Goal: Task Accomplishment & Management: Use online tool/utility

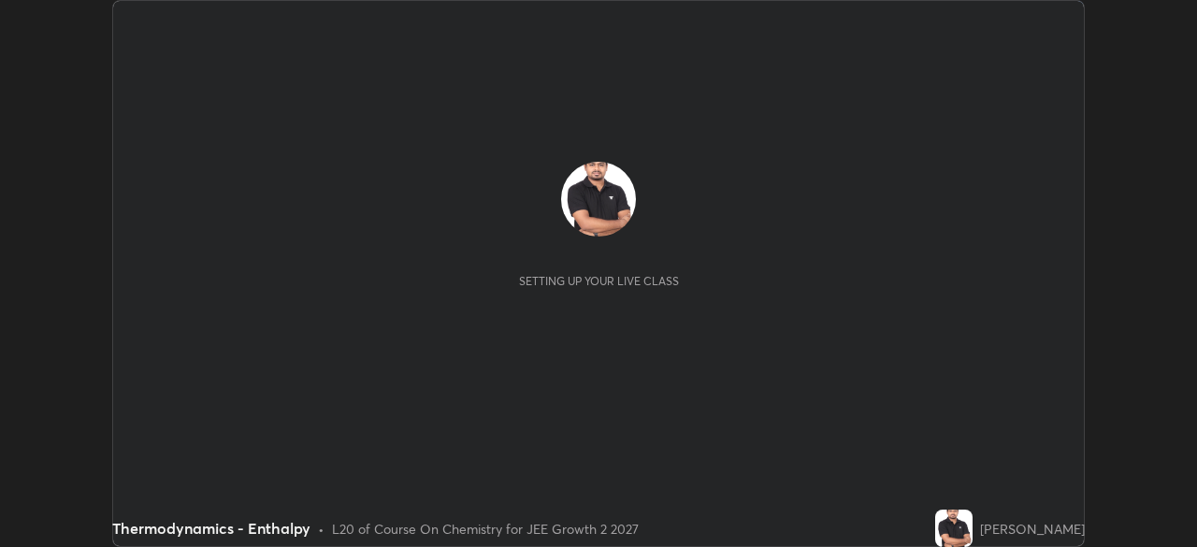
scroll to position [547, 1196]
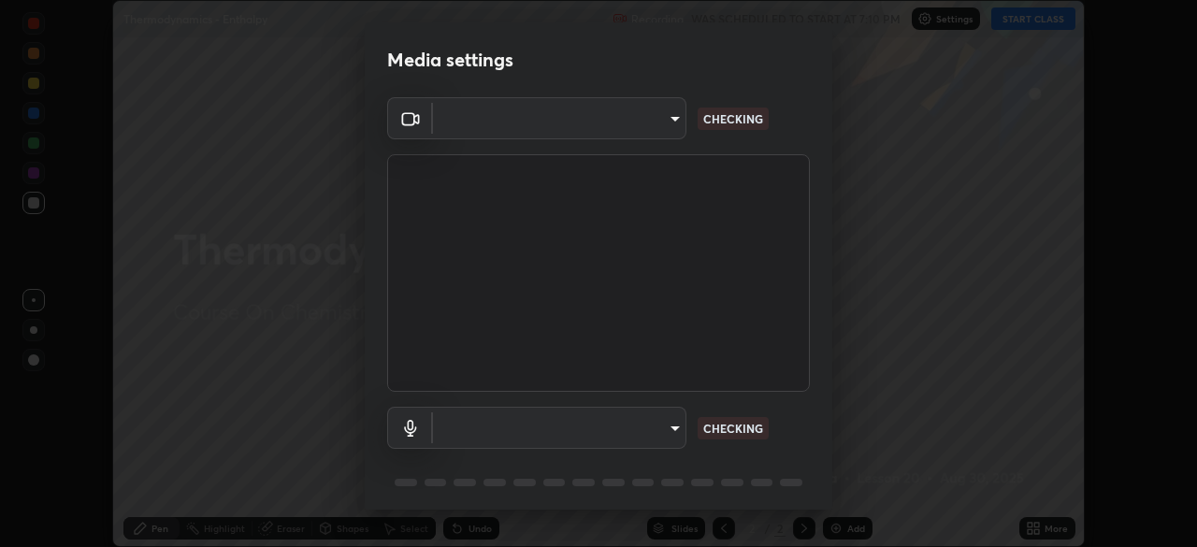
type input "a6c09d3532ea2fb43736101803286e867d47047993e392948129e064bf5450bd"
type input "default"
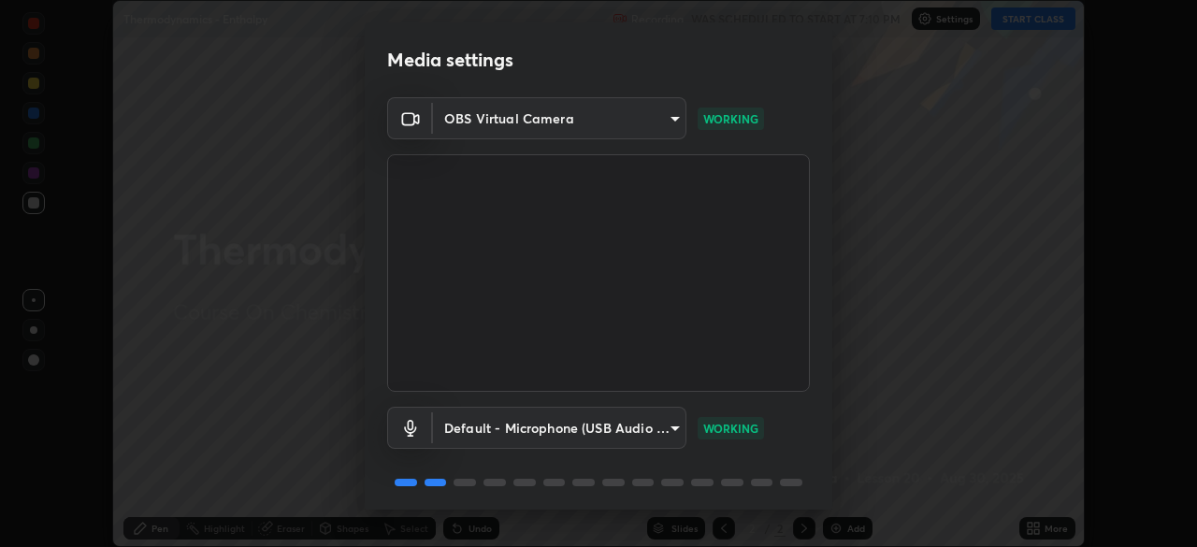
scroll to position [66, 0]
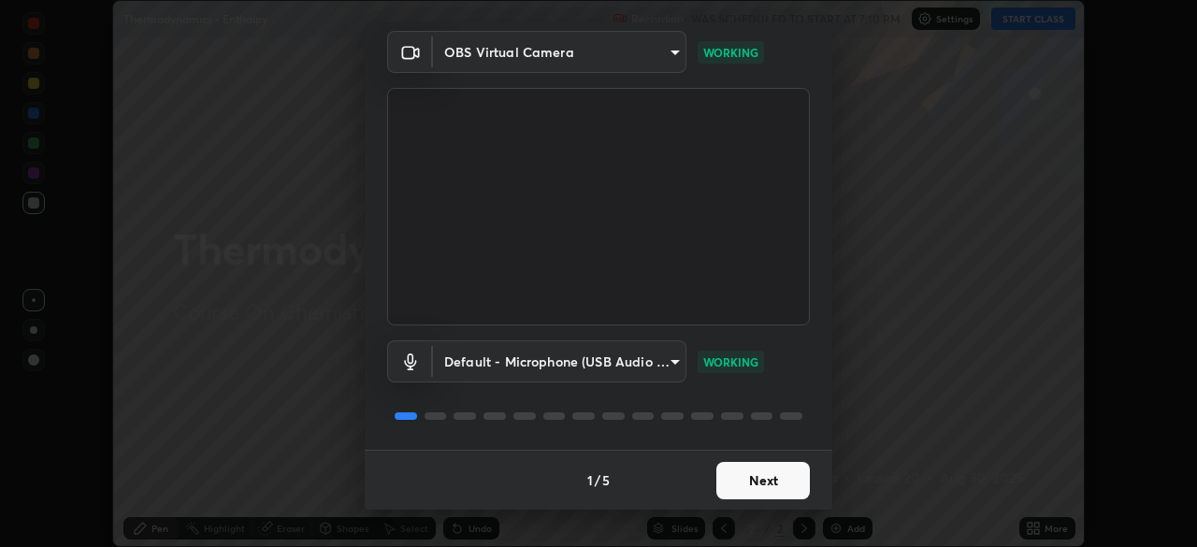
click at [746, 481] on button "Next" at bounding box center [763, 480] width 94 height 37
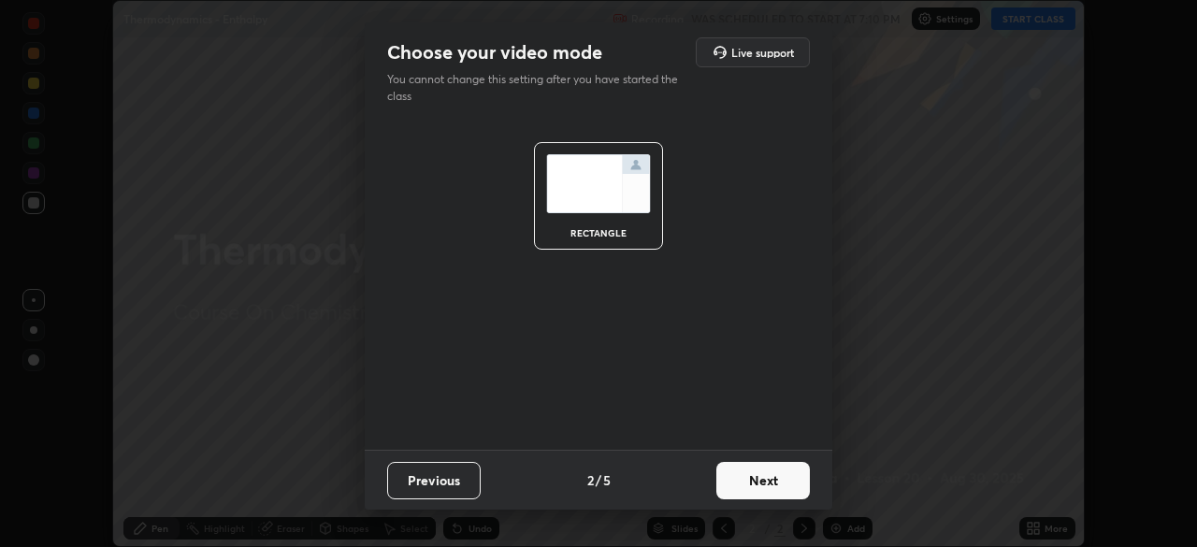
scroll to position [0, 0]
click at [747, 483] on button "Next" at bounding box center [763, 480] width 94 height 37
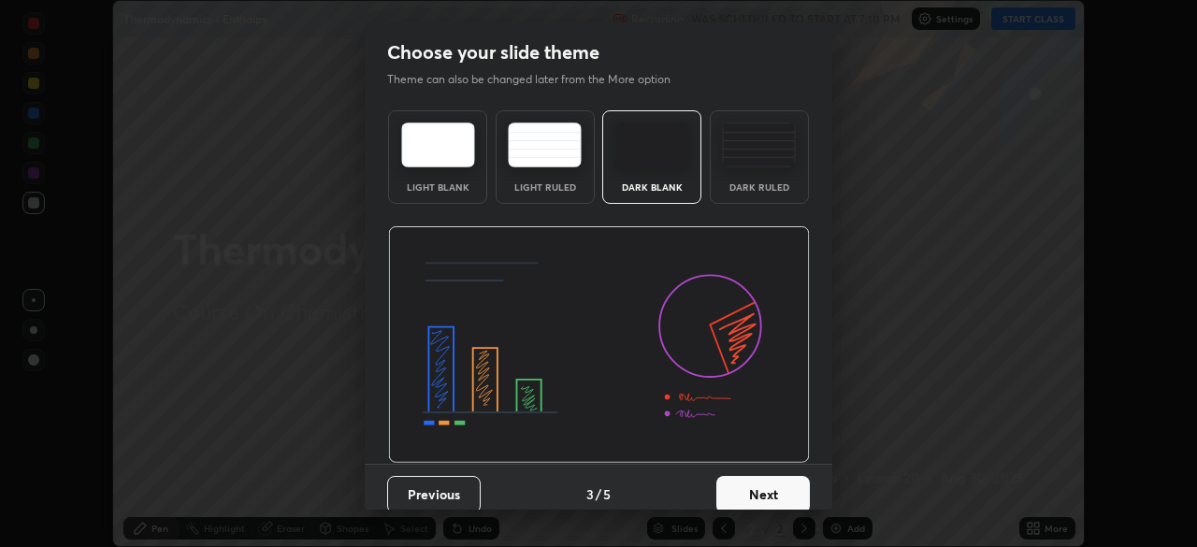
click at [748, 485] on button "Next" at bounding box center [763, 494] width 94 height 37
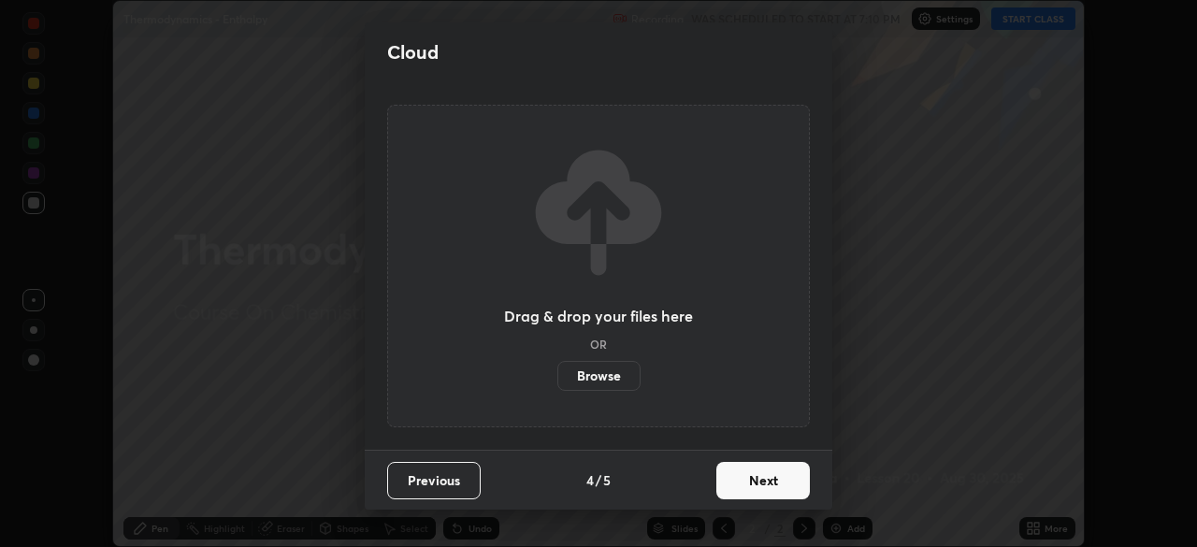
click at [753, 484] on button "Next" at bounding box center [763, 480] width 94 height 37
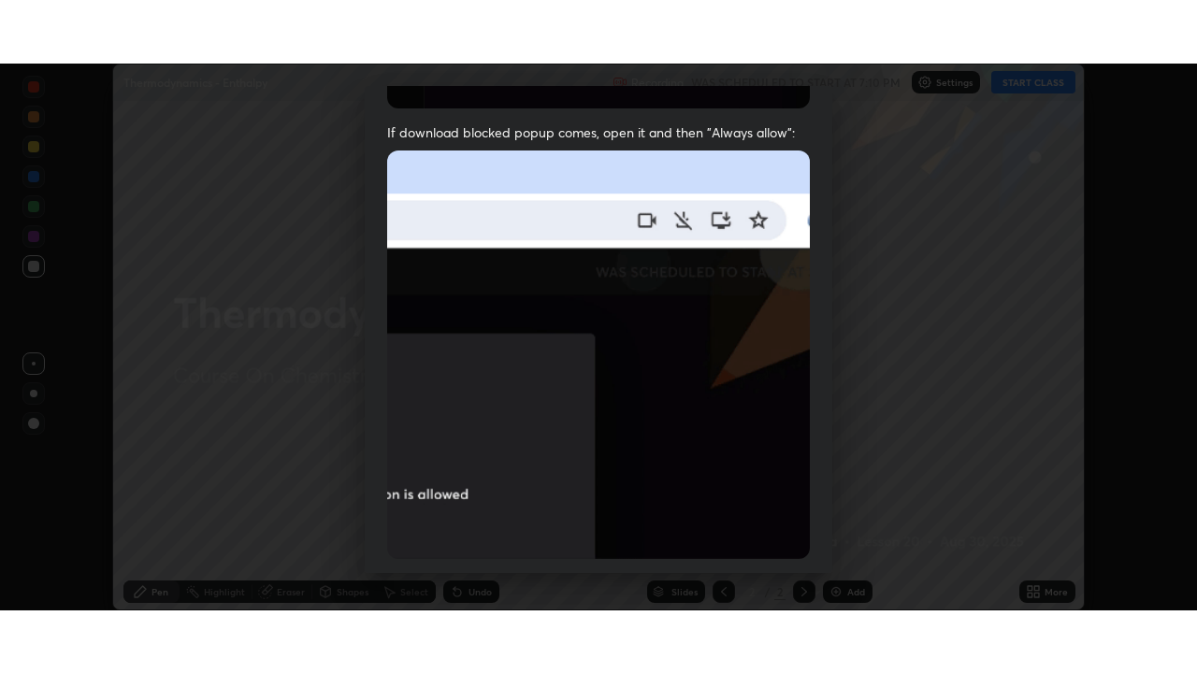
scroll to position [448, 0]
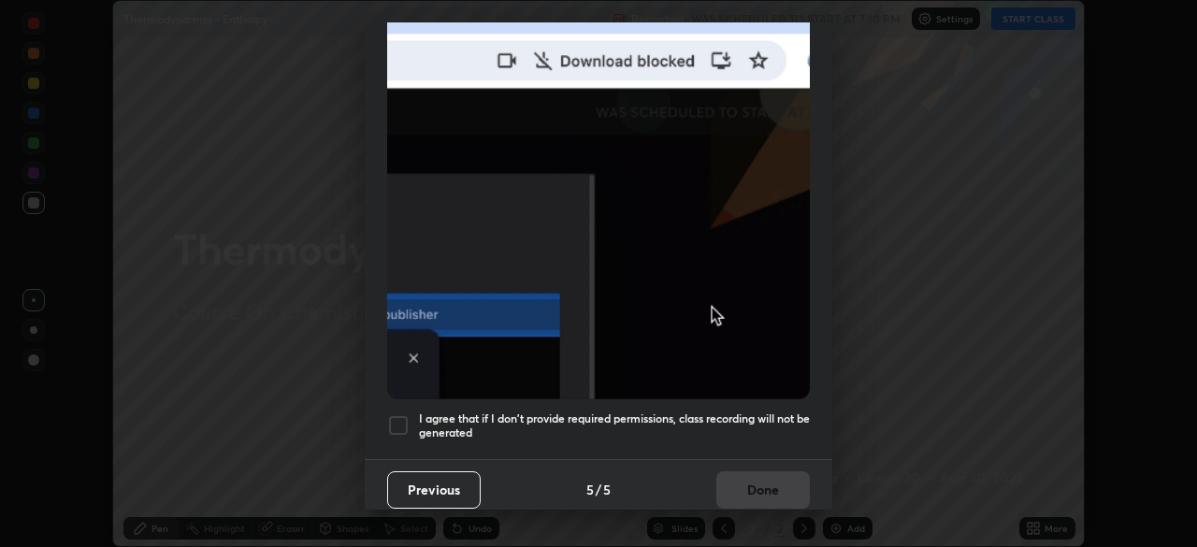
click at [401, 415] on div at bounding box center [398, 425] width 22 height 22
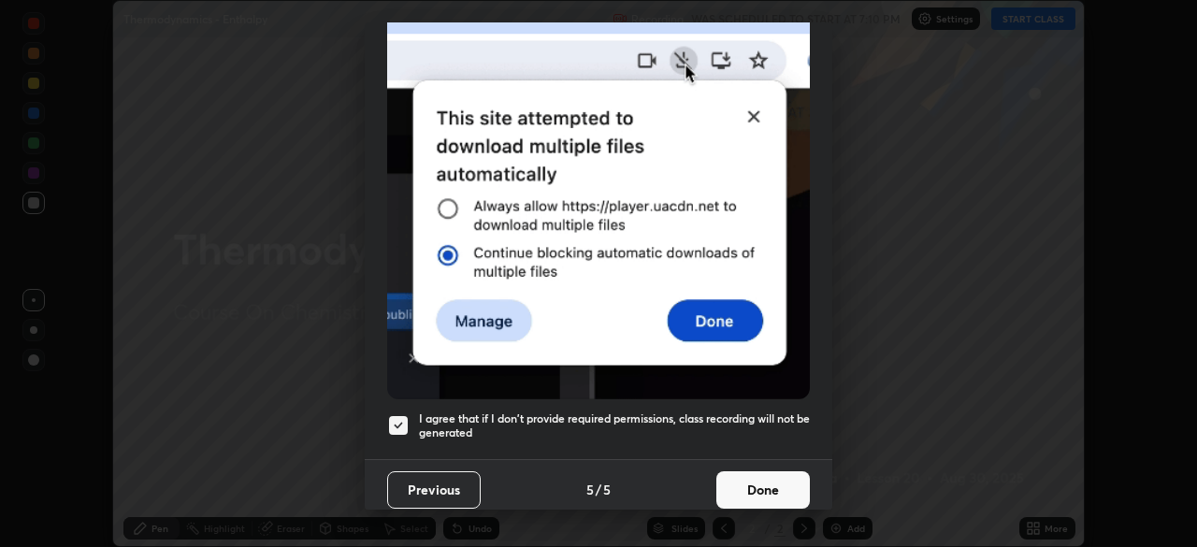
click at [755, 479] on button "Done" at bounding box center [763, 489] width 94 height 37
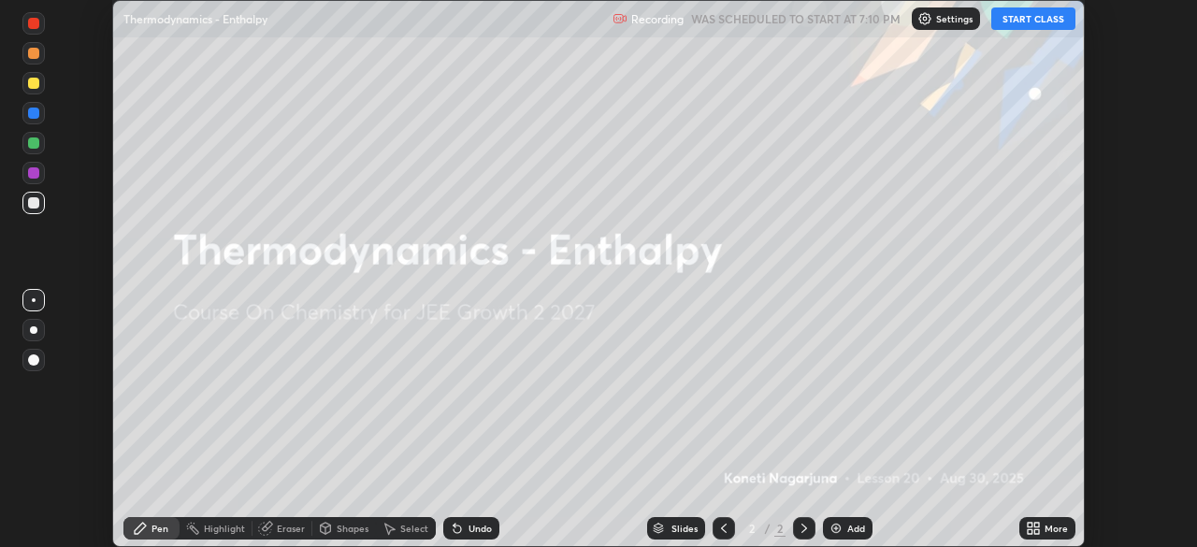
click at [1019, 22] on button "START CLASS" at bounding box center [1033, 18] width 84 height 22
click at [1040, 530] on icon at bounding box center [1033, 528] width 15 height 15
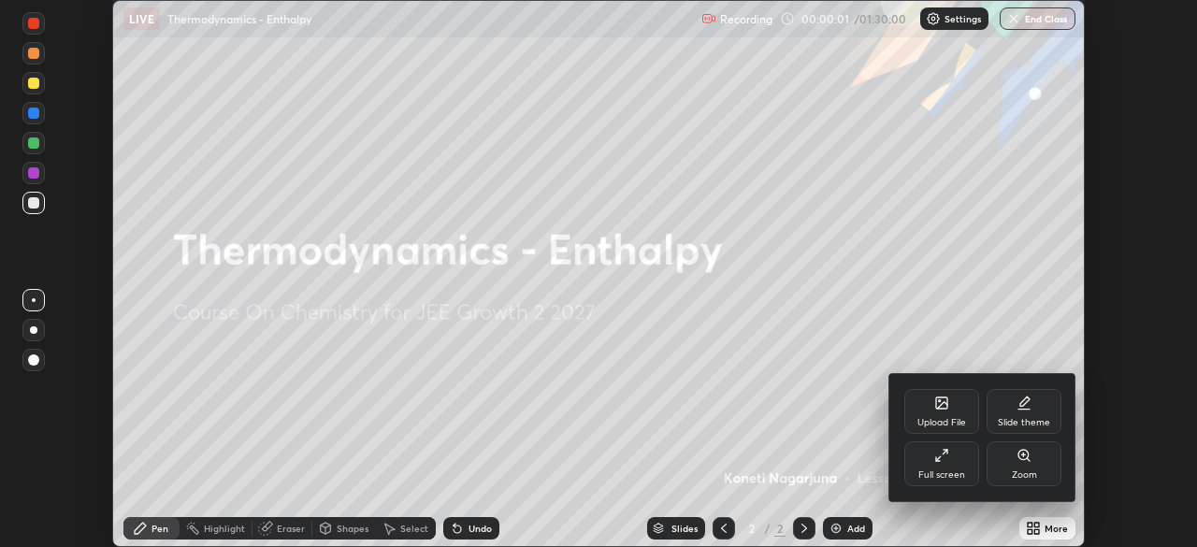
click at [950, 474] on div "Full screen" at bounding box center [941, 474] width 47 height 9
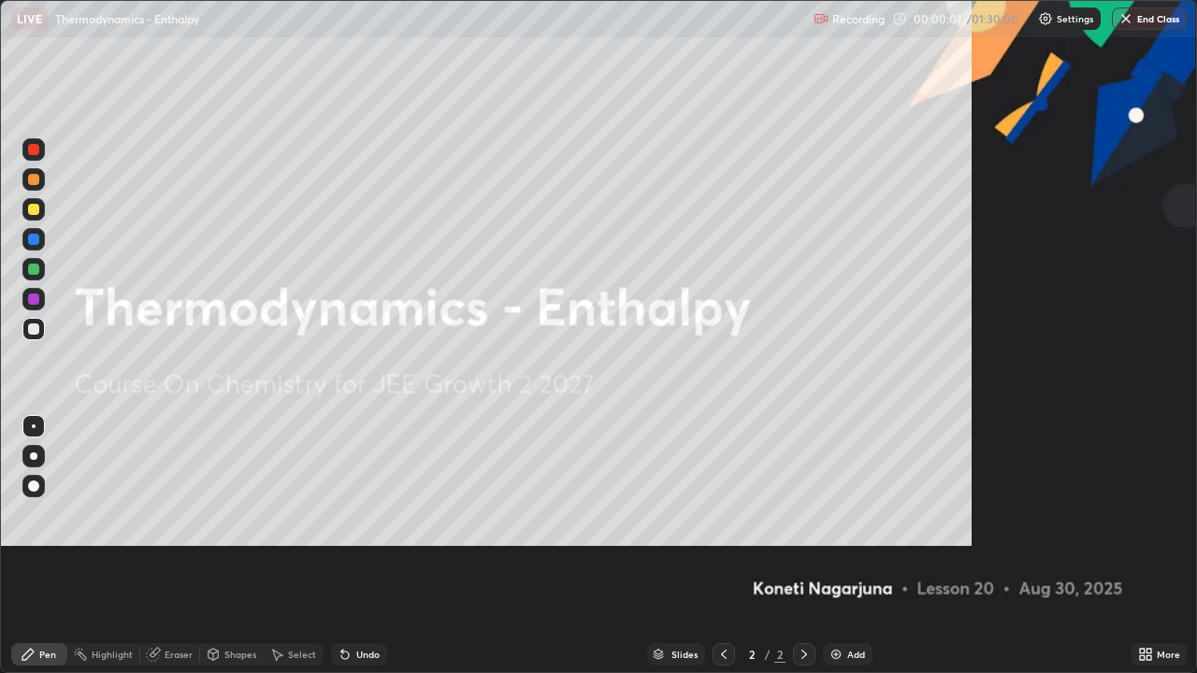
scroll to position [673, 1197]
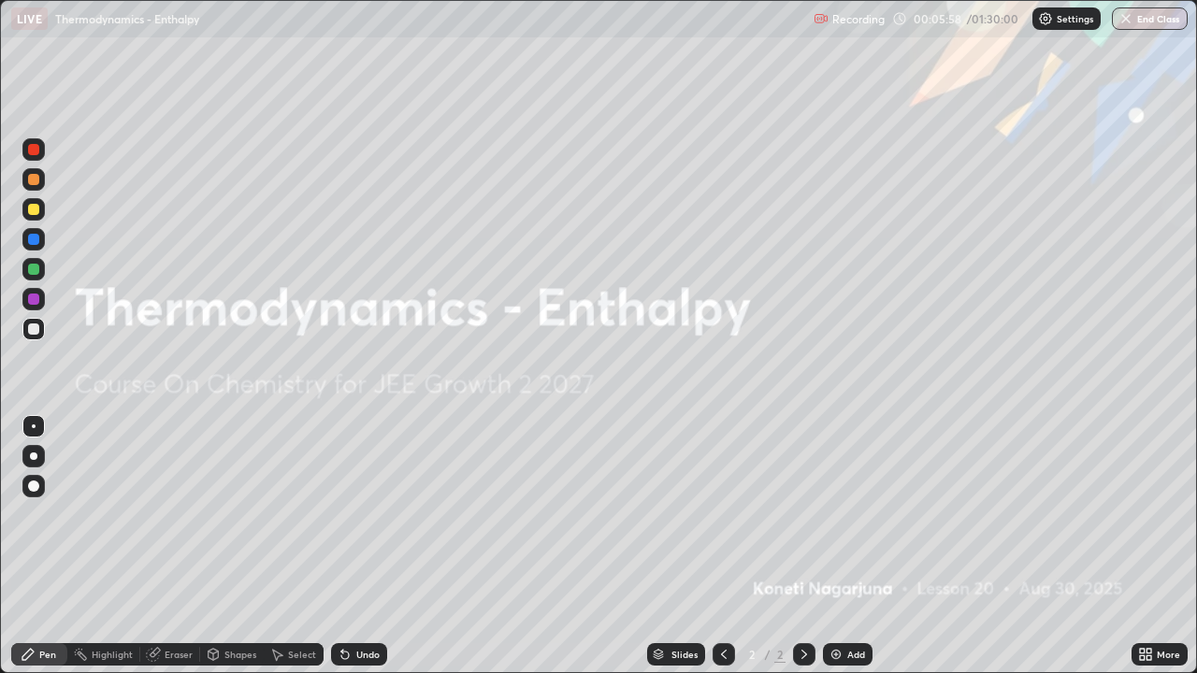
click at [838, 546] on img at bounding box center [836, 654] width 15 height 15
click at [834, 546] on img at bounding box center [836, 654] width 15 height 15
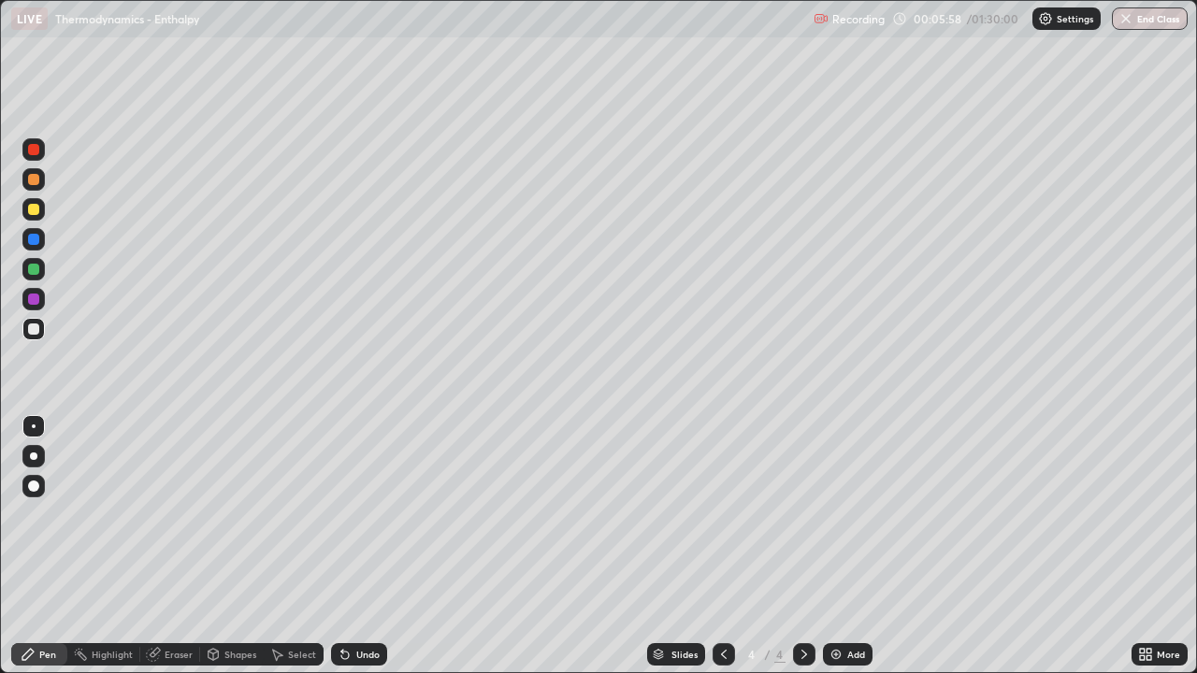
click at [832, 546] on img at bounding box center [836, 654] width 15 height 15
click at [831, 546] on img at bounding box center [836, 654] width 15 height 15
click at [832, 546] on img at bounding box center [836, 654] width 15 height 15
click at [836, 546] on img at bounding box center [836, 654] width 15 height 15
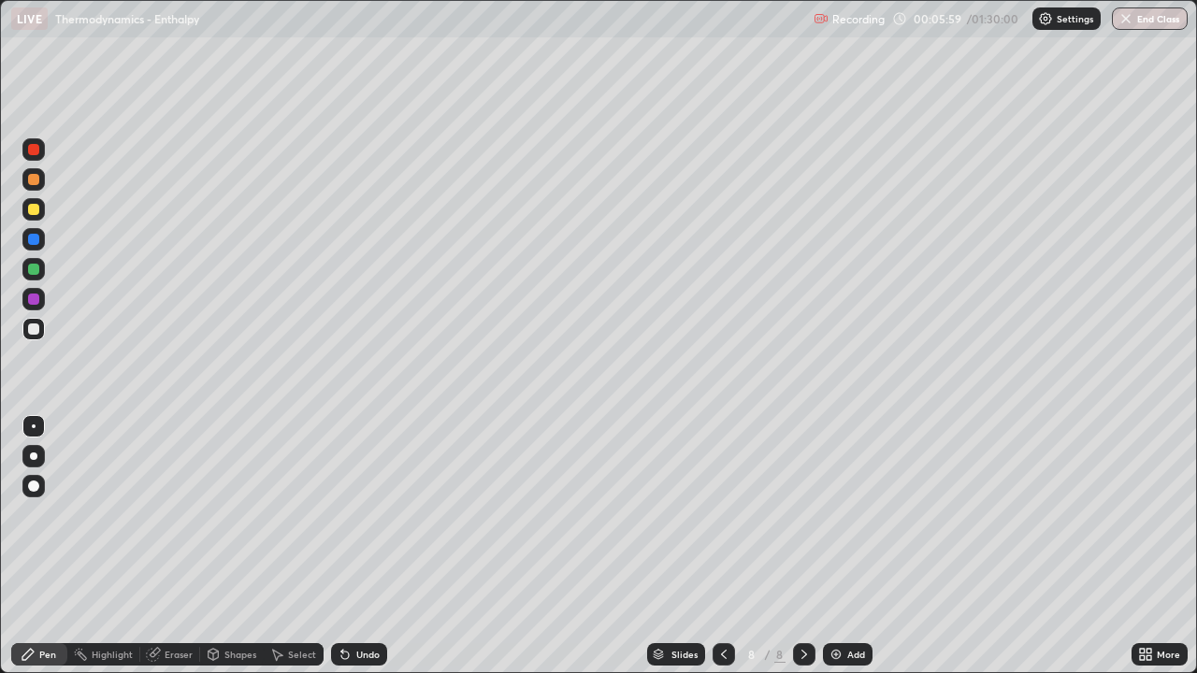
click at [836, 546] on img at bounding box center [836, 654] width 15 height 15
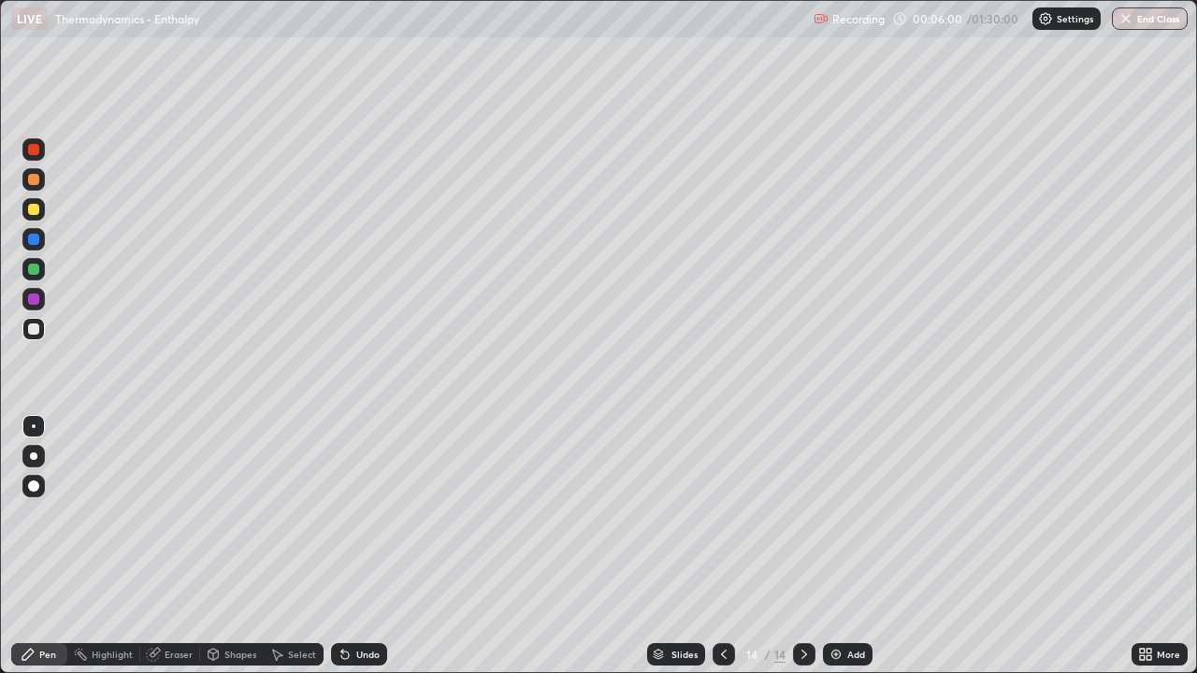
click at [716, 546] on icon at bounding box center [723, 654] width 15 height 15
click at [722, 546] on icon at bounding box center [723, 654] width 15 height 15
click at [723, 546] on icon at bounding box center [723, 654] width 15 height 15
click at [722, 546] on icon at bounding box center [724, 654] width 6 height 9
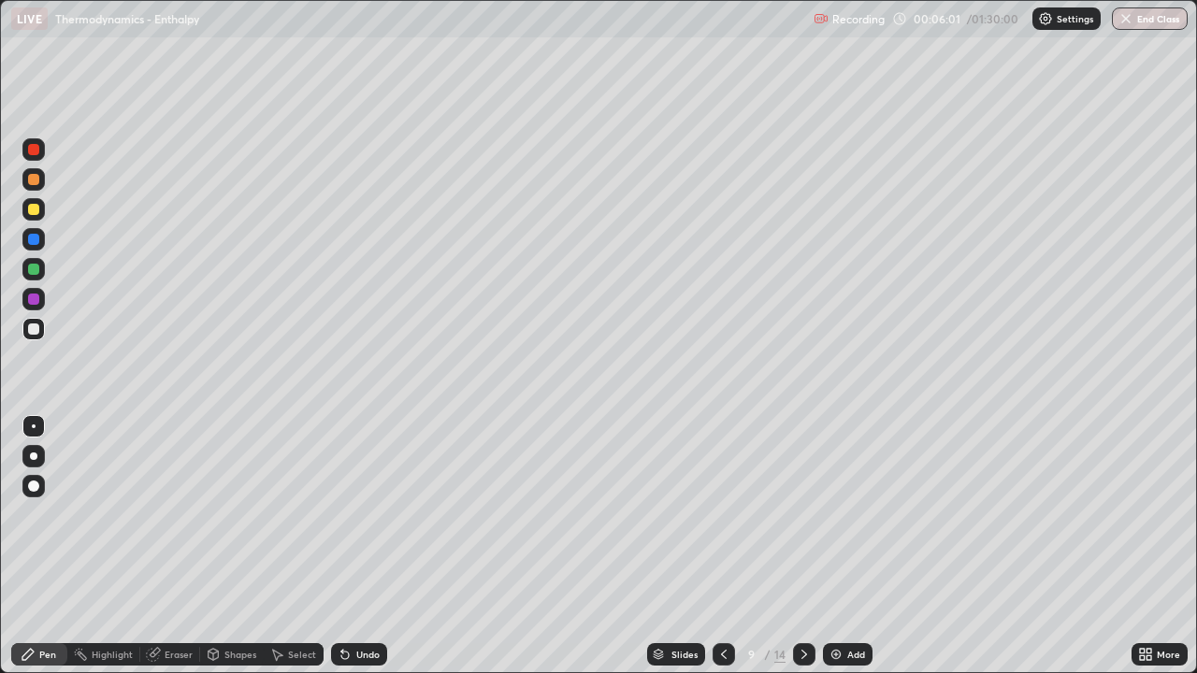
click at [719, 546] on icon at bounding box center [723, 654] width 15 height 15
click at [722, 546] on icon at bounding box center [723, 654] width 15 height 15
click at [721, 546] on icon at bounding box center [723, 654] width 15 height 15
click at [722, 546] on icon at bounding box center [723, 654] width 15 height 15
click at [720, 546] on icon at bounding box center [723, 654] width 15 height 15
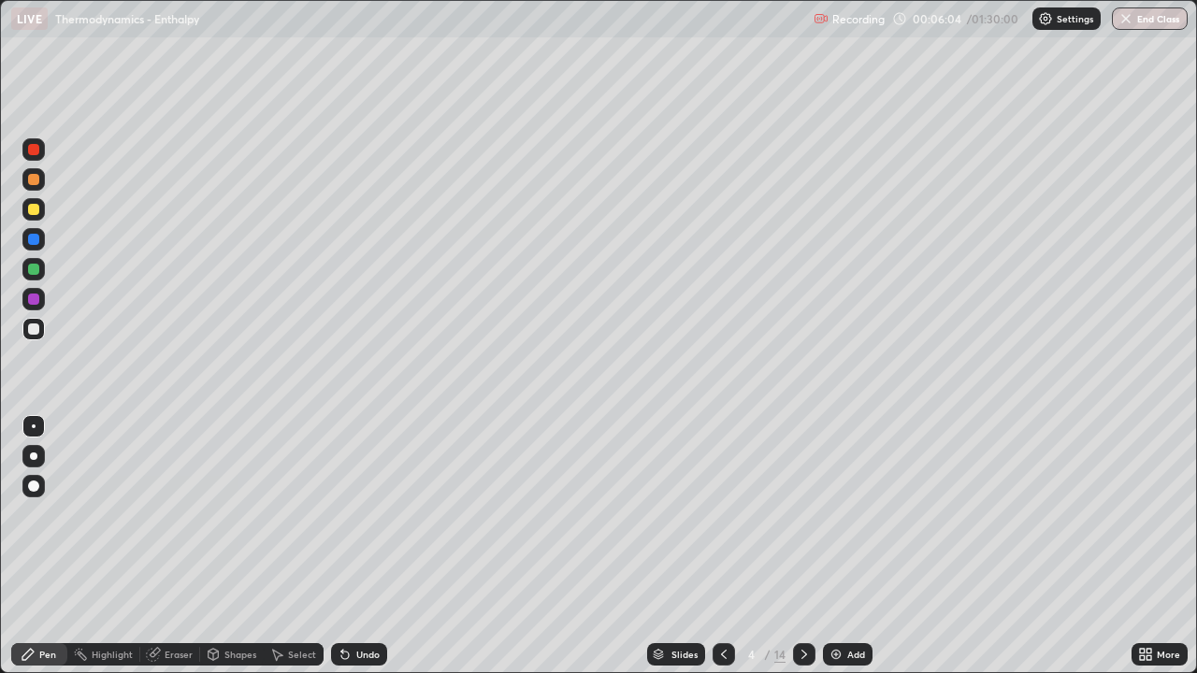
click at [722, 546] on icon at bounding box center [723, 654] width 15 height 15
click at [34, 299] on div at bounding box center [33, 299] width 11 height 11
click at [31, 210] on div at bounding box center [33, 209] width 11 height 11
click at [33, 263] on div at bounding box center [33, 269] width 22 height 22
click at [36, 296] on div at bounding box center [33, 299] width 11 height 11
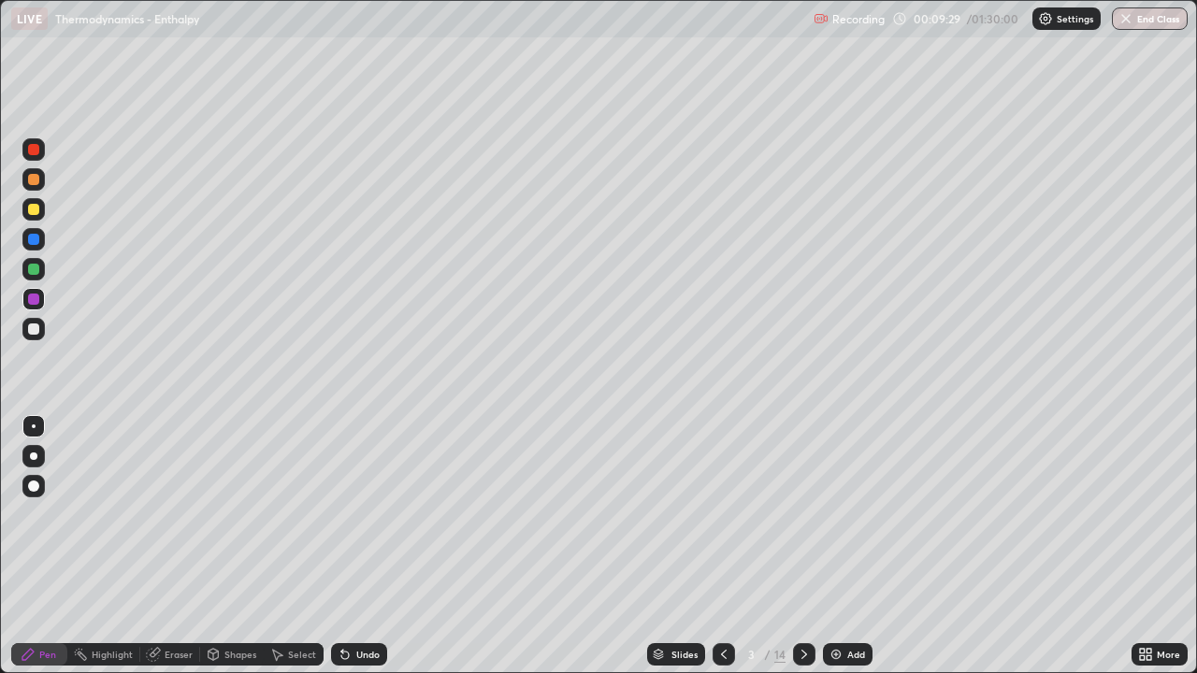
click at [32, 244] on div at bounding box center [33, 239] width 11 height 11
click at [36, 274] on div at bounding box center [33, 269] width 11 height 11
click at [32, 266] on div at bounding box center [33, 269] width 11 height 11
click at [36, 238] on div at bounding box center [33, 239] width 11 height 11
click at [31, 302] on div at bounding box center [33, 299] width 11 height 11
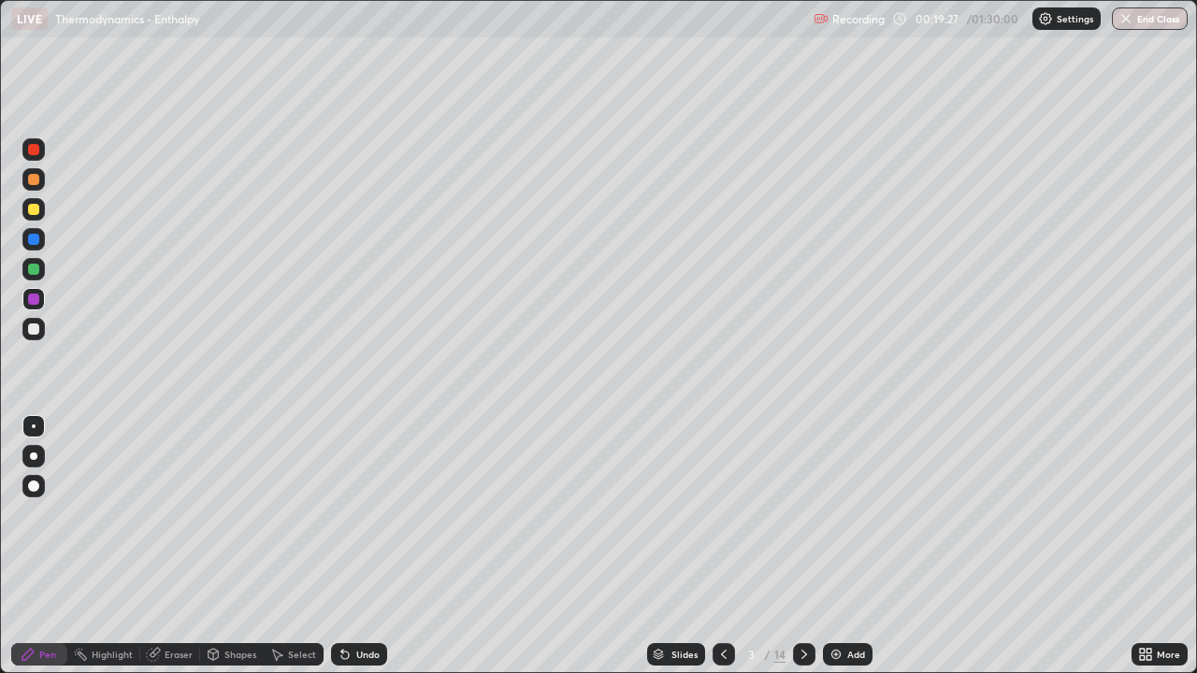
click at [33, 300] on div at bounding box center [33, 299] width 11 height 11
click at [805, 546] on icon at bounding box center [804, 654] width 15 height 15
click at [722, 546] on icon at bounding box center [723, 654] width 15 height 15
click at [805, 546] on icon at bounding box center [804, 654] width 15 height 15
click at [36, 211] on div at bounding box center [33, 209] width 11 height 11
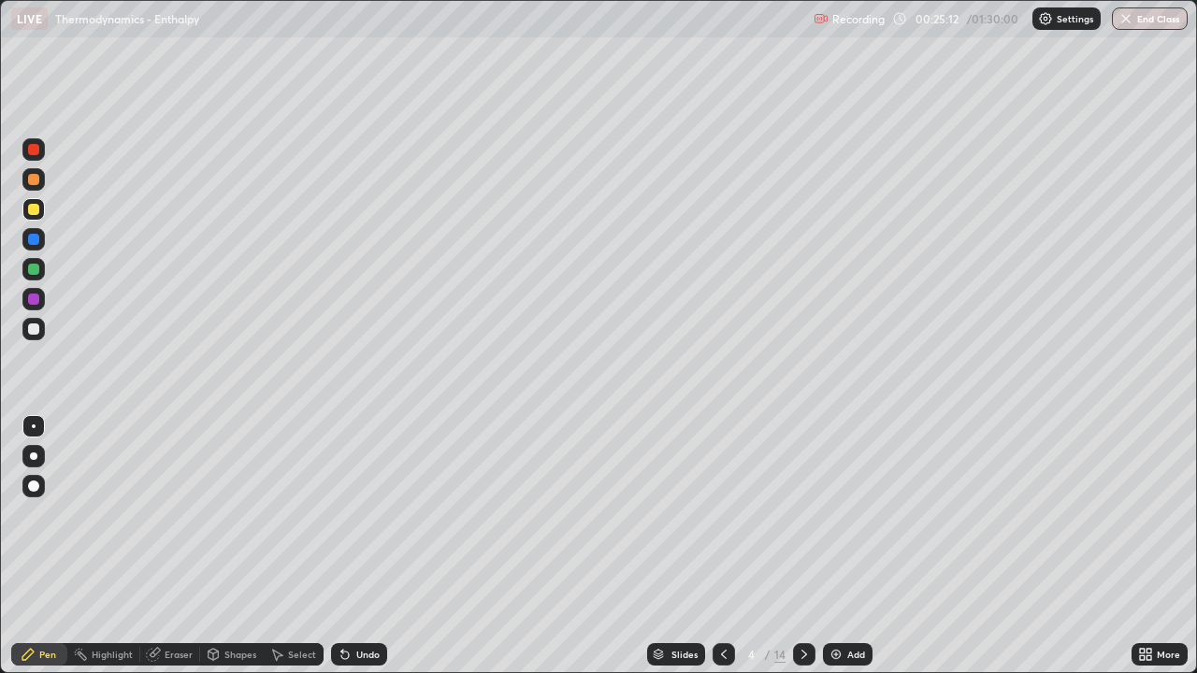
click at [31, 152] on div at bounding box center [33, 149] width 11 height 11
click at [802, 546] on icon at bounding box center [804, 654] width 15 height 15
click at [36, 151] on div at bounding box center [33, 149] width 11 height 11
click at [36, 156] on div at bounding box center [33, 149] width 22 height 22
click at [33, 211] on div at bounding box center [33, 209] width 11 height 11
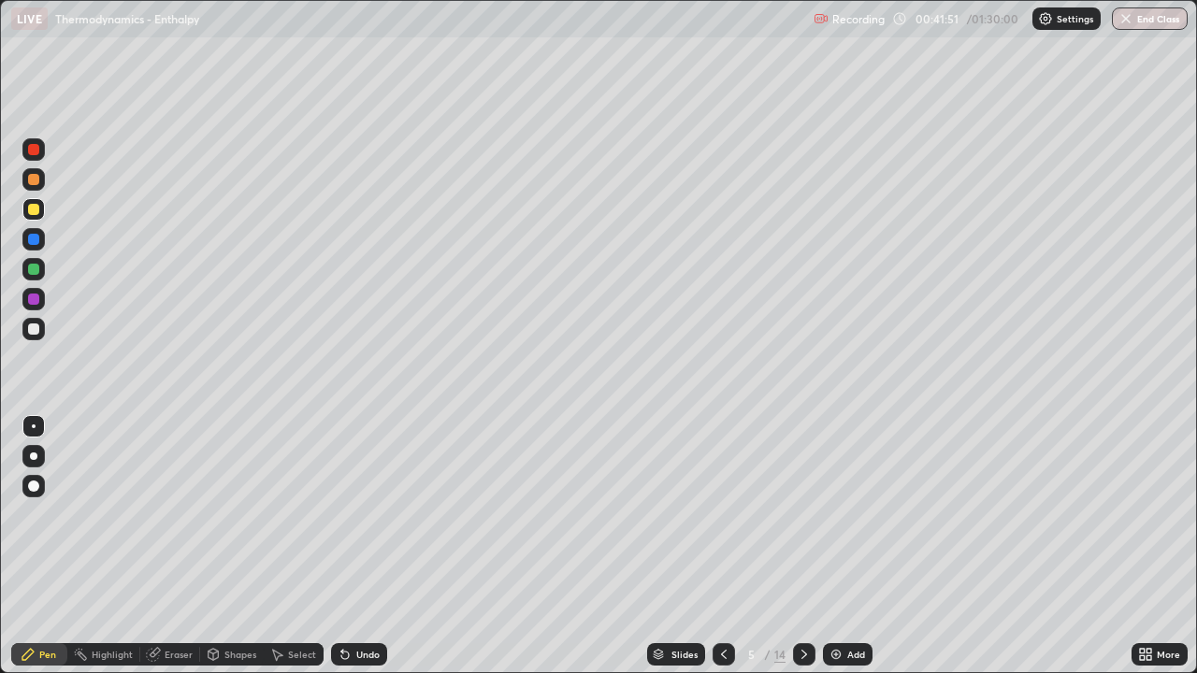
click at [30, 209] on div at bounding box center [33, 209] width 11 height 11
click at [32, 181] on div at bounding box center [33, 179] width 11 height 11
click at [32, 151] on div at bounding box center [33, 149] width 11 height 11
click at [38, 332] on div at bounding box center [33, 329] width 11 height 11
click at [35, 270] on div at bounding box center [33, 269] width 11 height 11
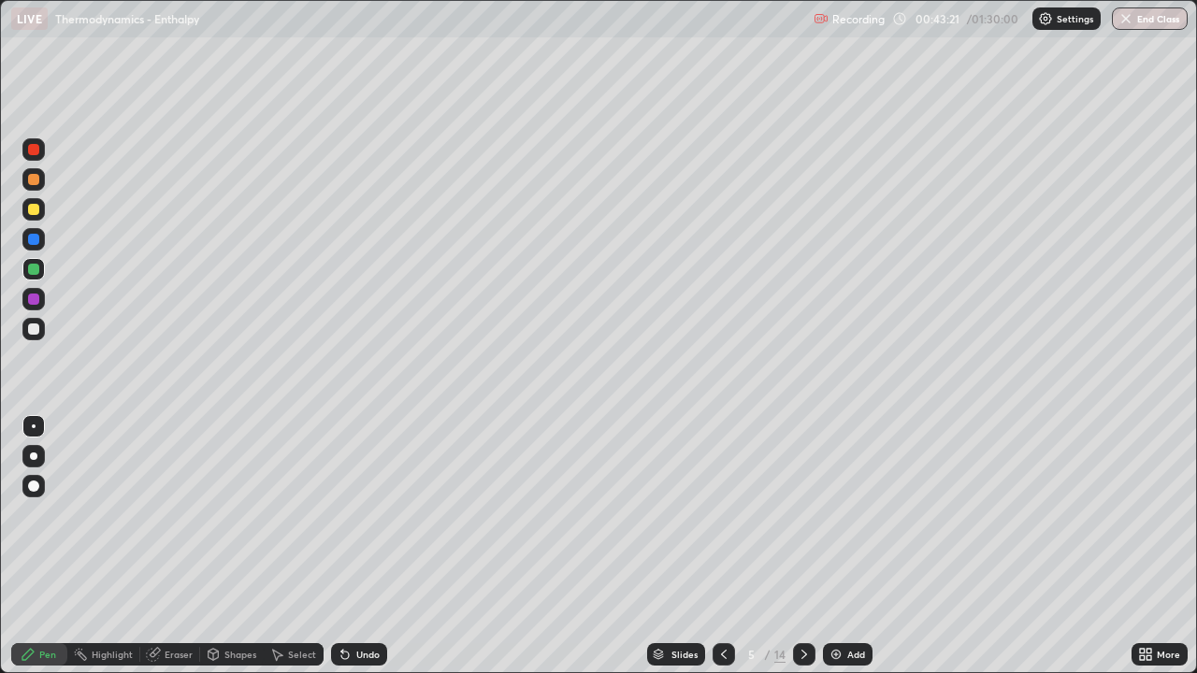
click at [34, 181] on div at bounding box center [33, 179] width 11 height 11
click at [35, 329] on div at bounding box center [33, 329] width 11 height 11
click at [803, 546] on icon at bounding box center [804, 654] width 15 height 15
click at [33, 147] on div at bounding box center [33, 149] width 11 height 11
click at [36, 244] on div at bounding box center [33, 239] width 11 height 11
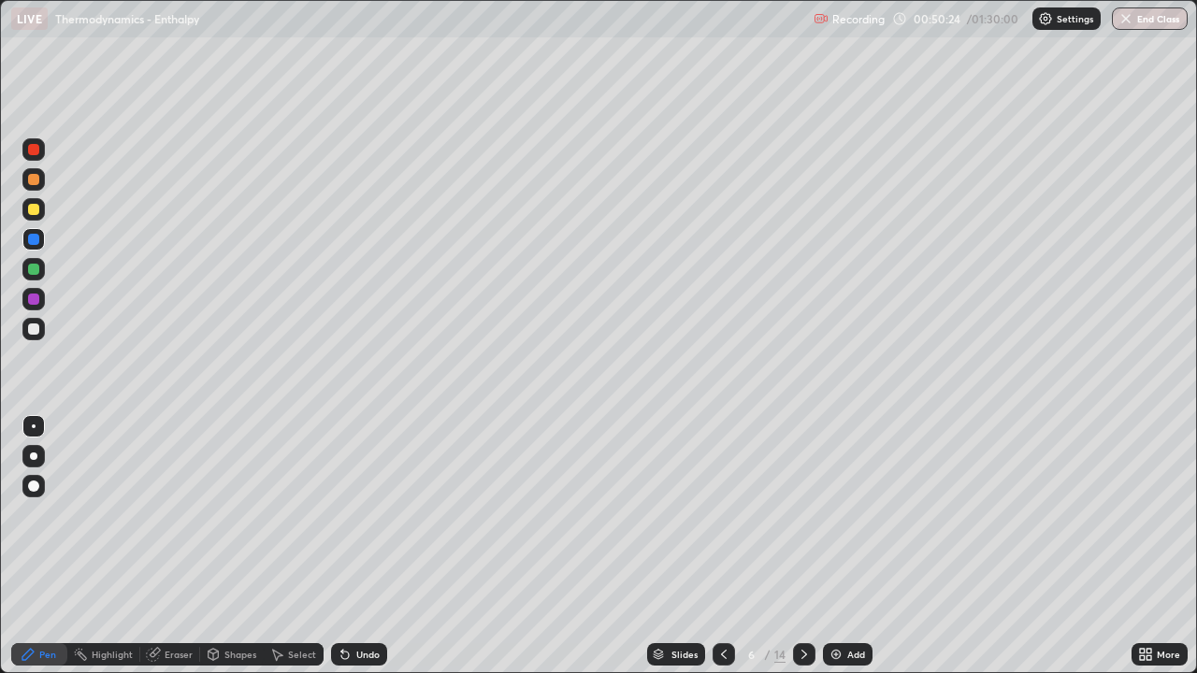
click at [33, 209] on div at bounding box center [33, 209] width 11 height 11
click at [34, 302] on div at bounding box center [33, 299] width 11 height 11
click at [34, 328] on div at bounding box center [33, 329] width 11 height 11
click at [34, 304] on div at bounding box center [33, 299] width 11 height 11
click at [804, 546] on icon at bounding box center [804, 654] width 15 height 15
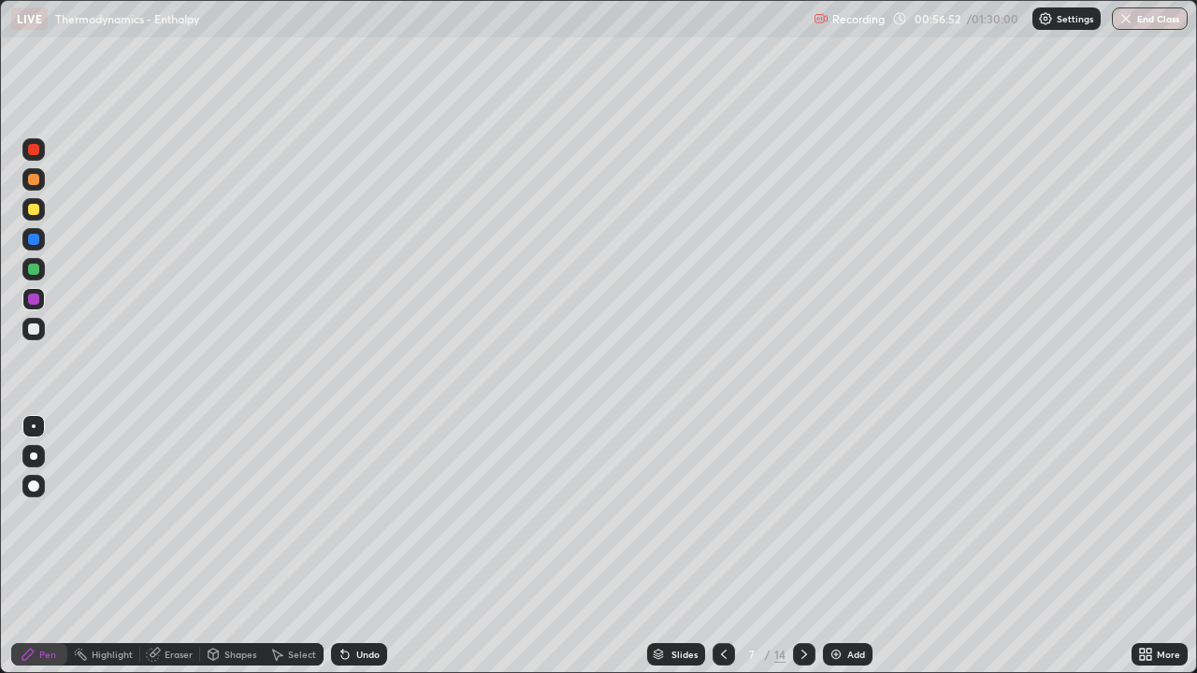
click at [30, 147] on div at bounding box center [33, 149] width 11 height 11
click at [33, 151] on div at bounding box center [33, 149] width 11 height 11
click at [30, 237] on div at bounding box center [33, 239] width 11 height 11
click at [32, 274] on div at bounding box center [33, 269] width 11 height 11
click at [33, 327] on div at bounding box center [33, 329] width 11 height 11
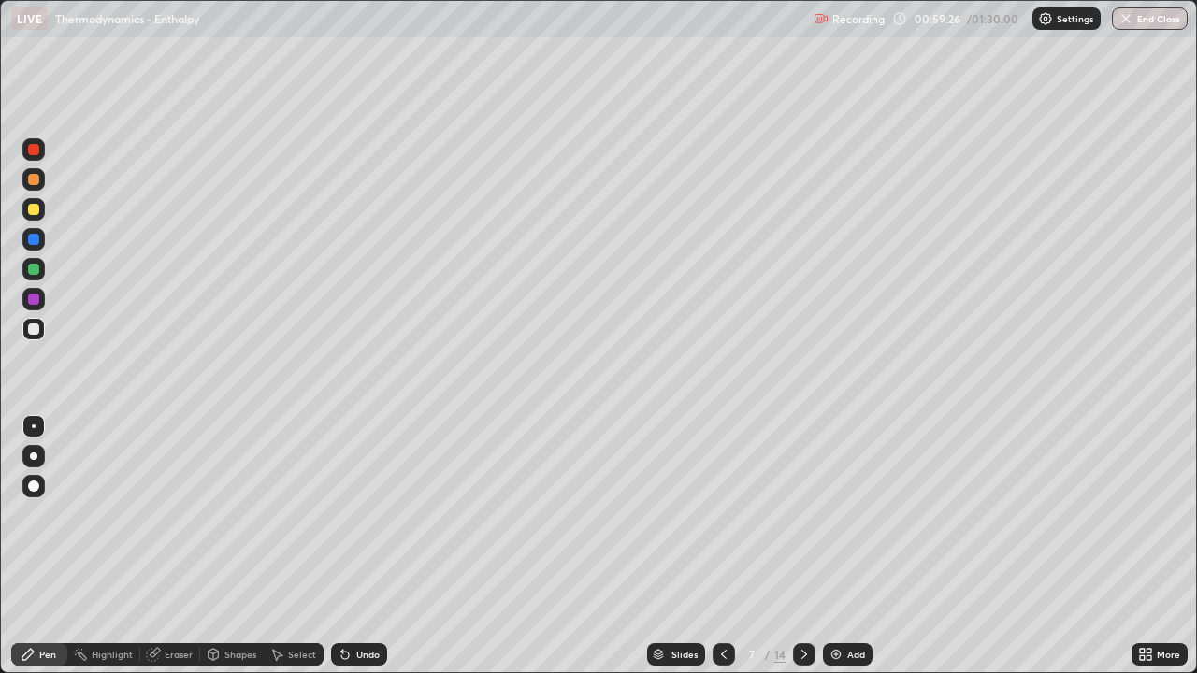
click at [31, 327] on div at bounding box center [33, 329] width 11 height 11
click at [29, 324] on div at bounding box center [33, 329] width 11 height 11
click at [34, 300] on div at bounding box center [33, 299] width 11 height 11
click at [31, 267] on div at bounding box center [33, 269] width 11 height 11
click at [801, 546] on icon at bounding box center [804, 654] width 15 height 15
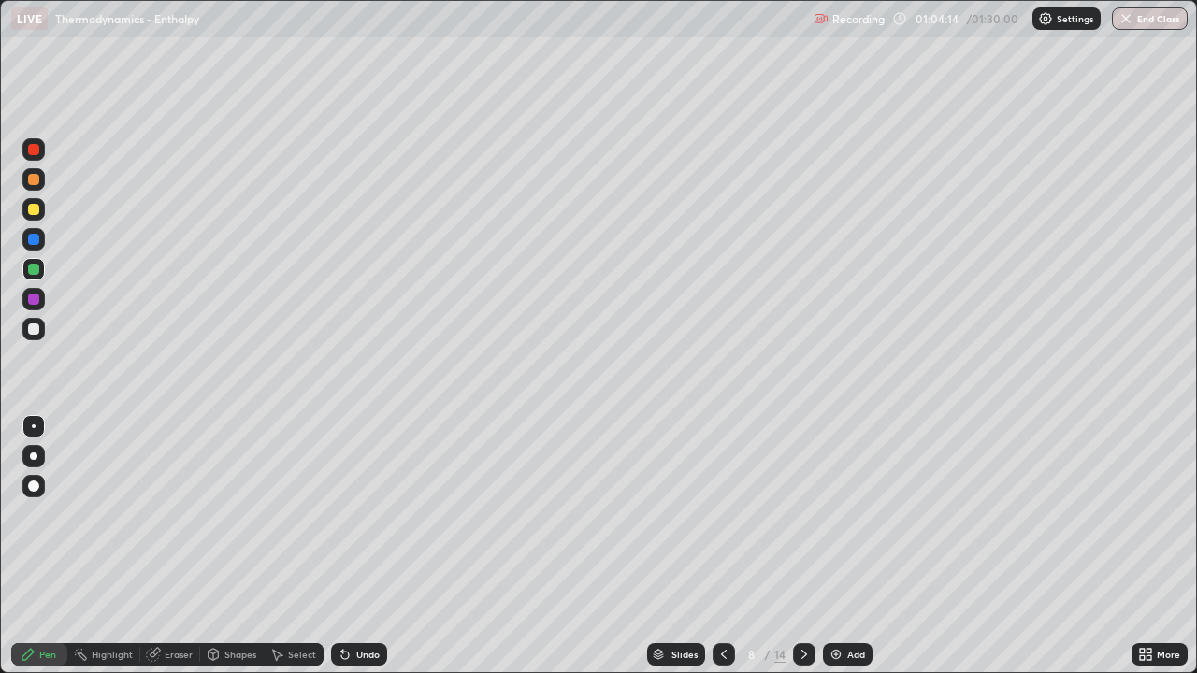
click at [32, 242] on div at bounding box center [33, 239] width 11 height 11
click at [34, 297] on div at bounding box center [33, 299] width 11 height 11
click at [813, 546] on div at bounding box center [804, 654] width 22 height 22
click at [32, 206] on div at bounding box center [33, 209] width 11 height 11
click at [29, 267] on div at bounding box center [33, 269] width 11 height 11
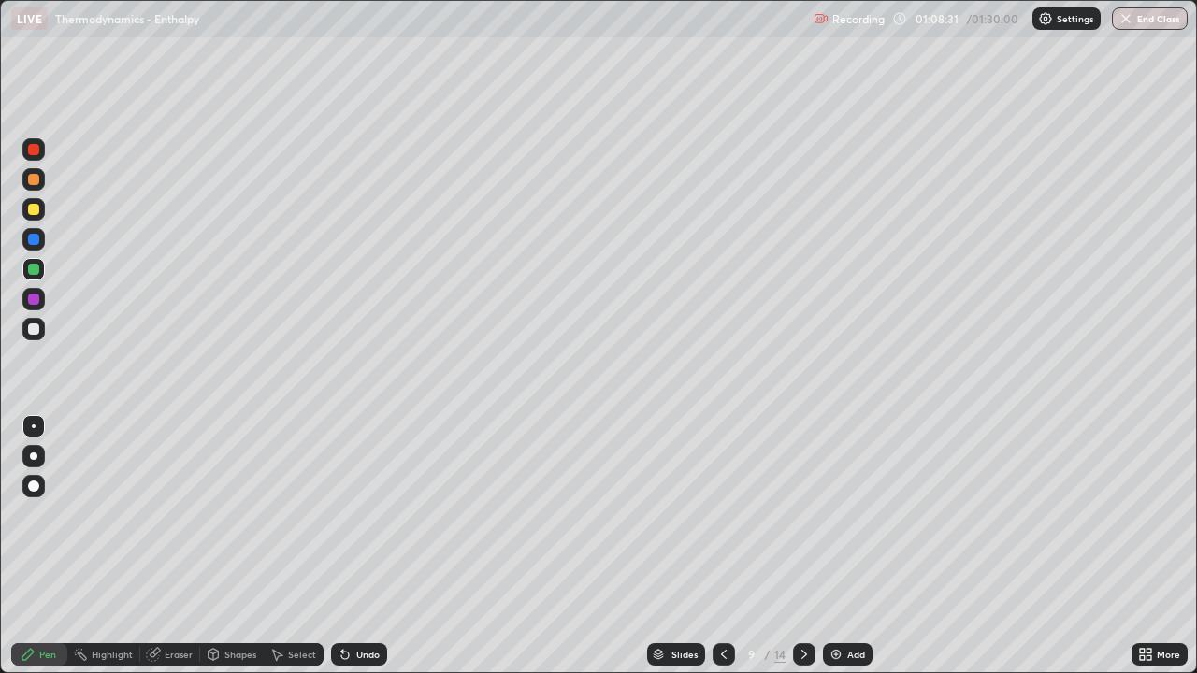
click at [32, 299] on div at bounding box center [33, 299] width 11 height 11
click at [31, 241] on div at bounding box center [33, 239] width 11 height 11
click at [33, 209] on div at bounding box center [33, 209] width 11 height 11
click at [31, 298] on div at bounding box center [33, 299] width 11 height 11
click at [36, 211] on div at bounding box center [33, 209] width 11 height 11
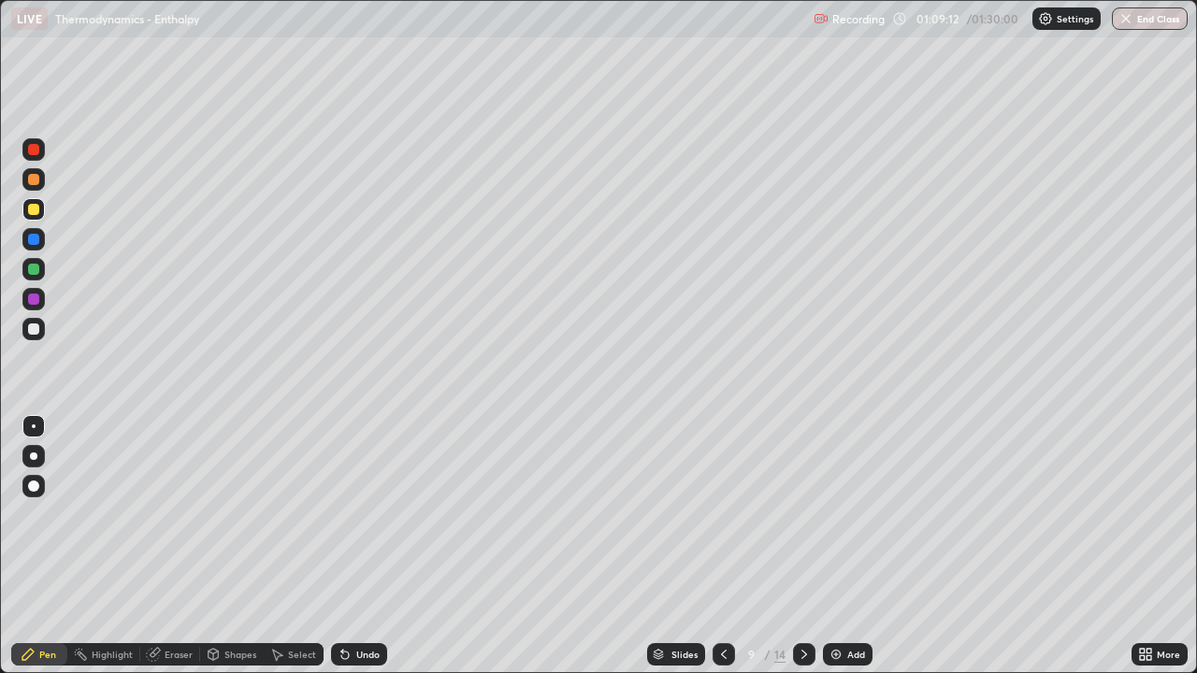
click at [32, 239] on div at bounding box center [33, 239] width 11 height 11
click at [802, 546] on icon at bounding box center [804, 654] width 6 height 9
click at [36, 150] on div at bounding box center [33, 149] width 11 height 11
click at [36, 329] on div at bounding box center [33, 329] width 11 height 11
click at [34, 297] on div at bounding box center [33, 299] width 11 height 11
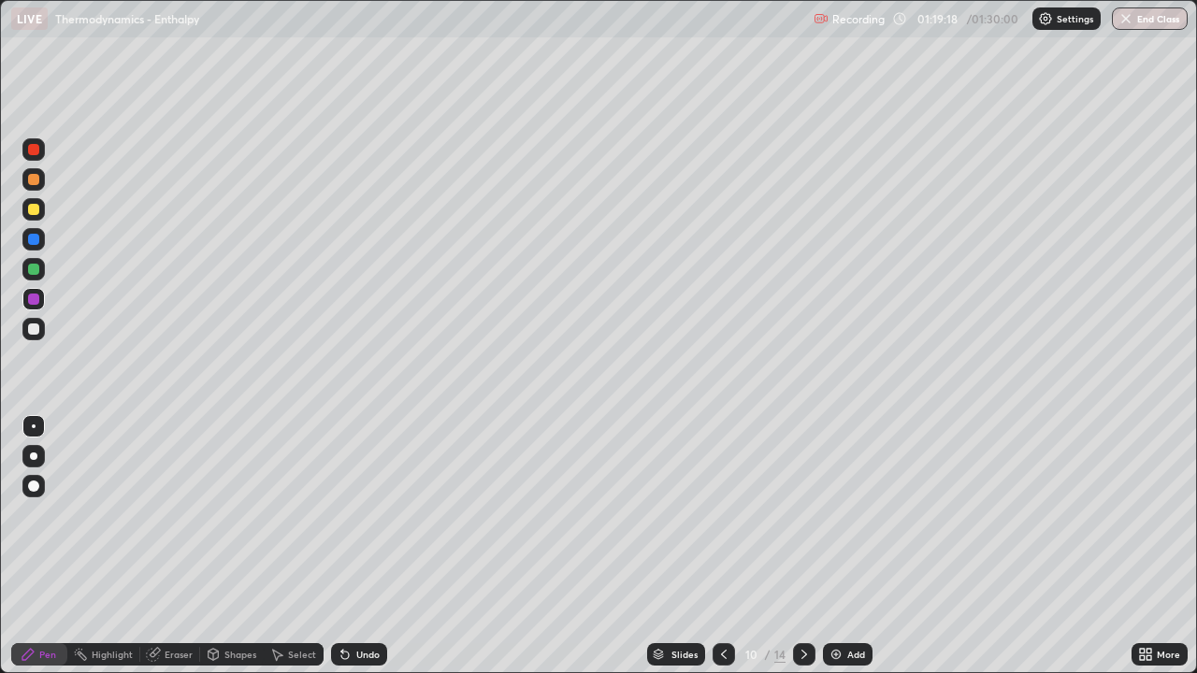
click at [802, 546] on icon at bounding box center [804, 654] width 15 height 15
click at [36, 151] on div at bounding box center [33, 149] width 11 height 11
click at [349, 546] on div "Undo" at bounding box center [359, 654] width 56 height 22
click at [350, 546] on div "Undo" at bounding box center [359, 654] width 56 height 22
click at [31, 333] on div at bounding box center [33, 329] width 11 height 11
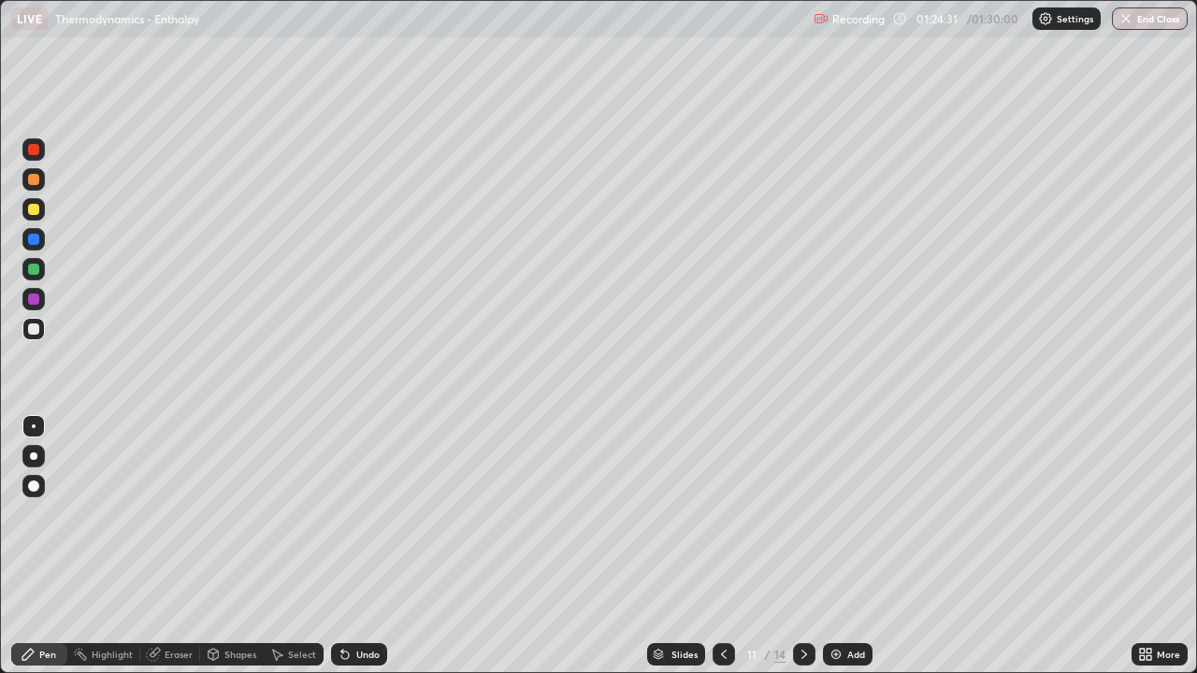
click at [360, 546] on div "Undo" at bounding box center [359, 654] width 56 height 22
click at [802, 546] on icon at bounding box center [804, 654] width 15 height 15
click at [31, 206] on div at bounding box center [33, 209] width 11 height 11
click at [30, 149] on div at bounding box center [33, 149] width 11 height 11
click at [30, 214] on div at bounding box center [33, 209] width 11 height 11
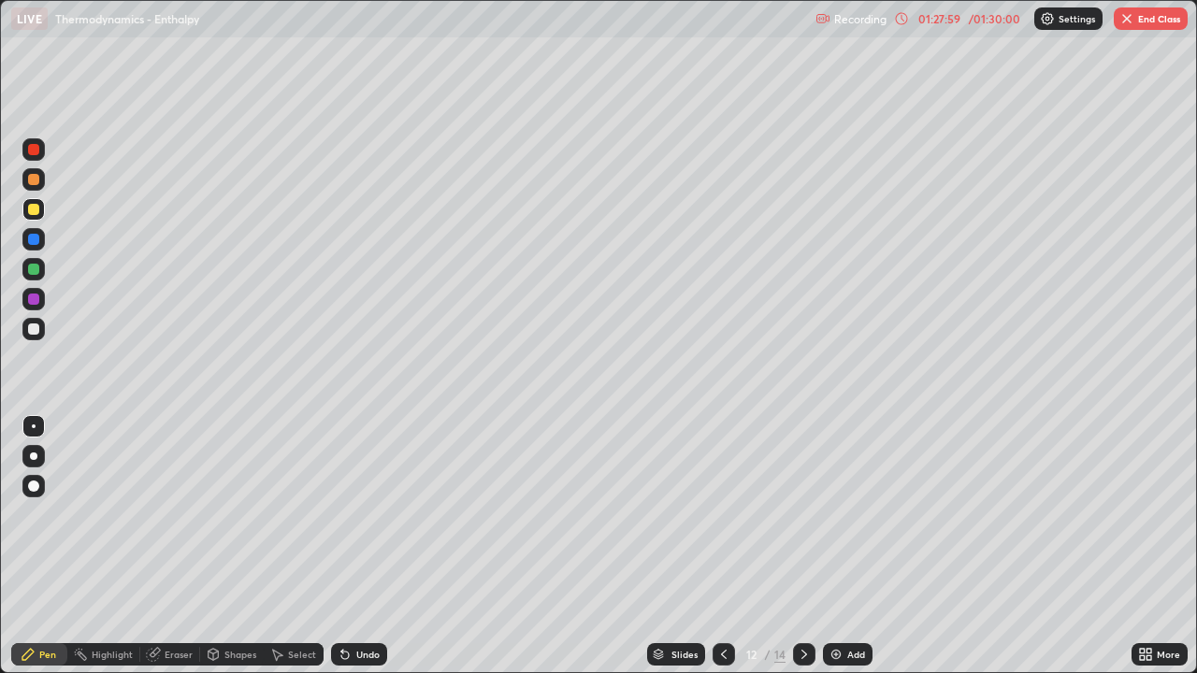
click at [167, 546] on div "Eraser" at bounding box center [179, 654] width 28 height 9
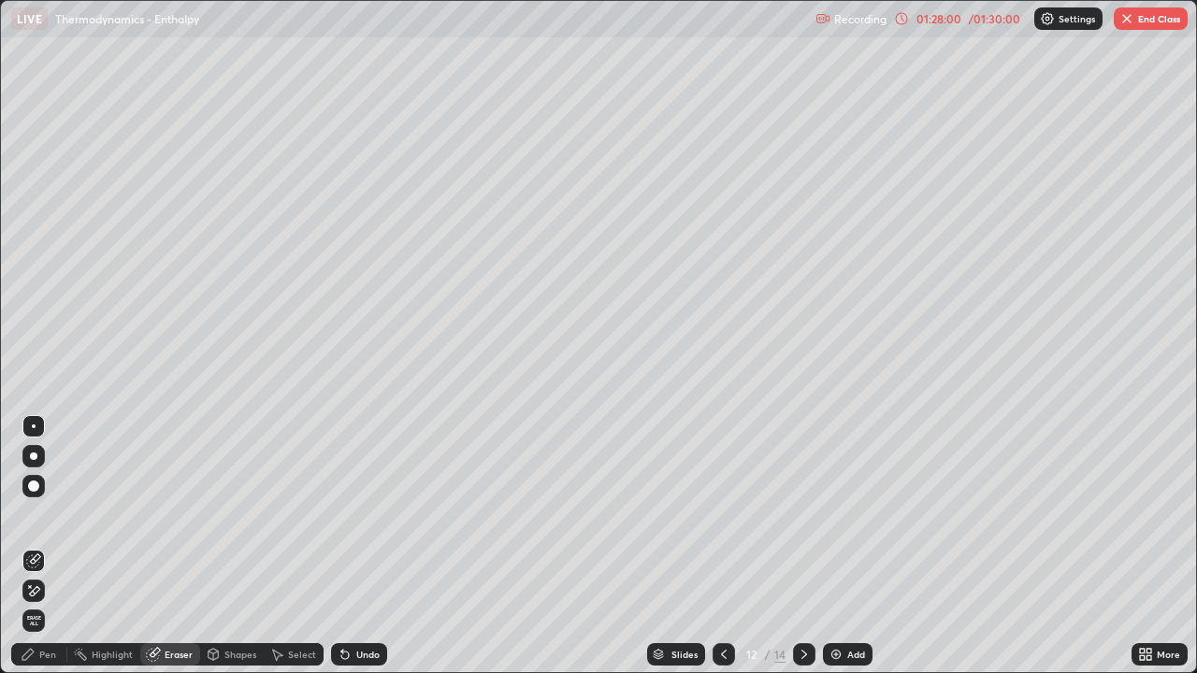
click at [35, 546] on icon at bounding box center [33, 561] width 15 height 15
click at [29, 546] on icon at bounding box center [27, 654] width 11 height 11
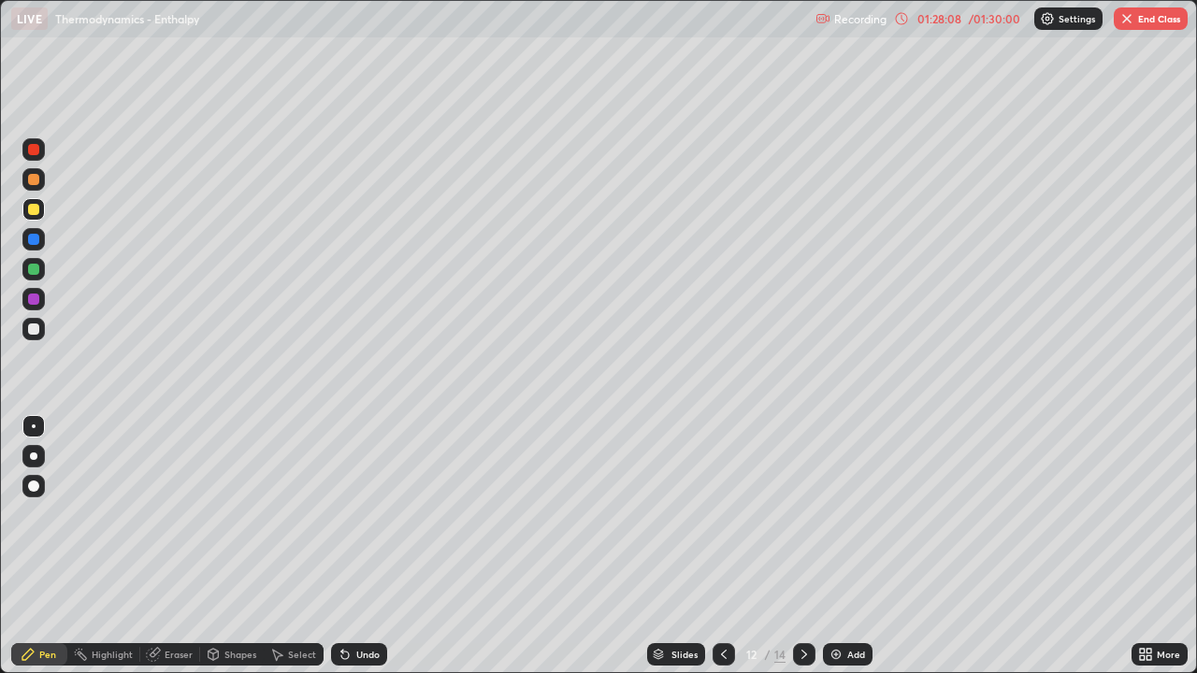
click at [31, 300] on div at bounding box center [33, 299] width 11 height 11
click at [166, 546] on div "Eraser" at bounding box center [179, 654] width 28 height 9
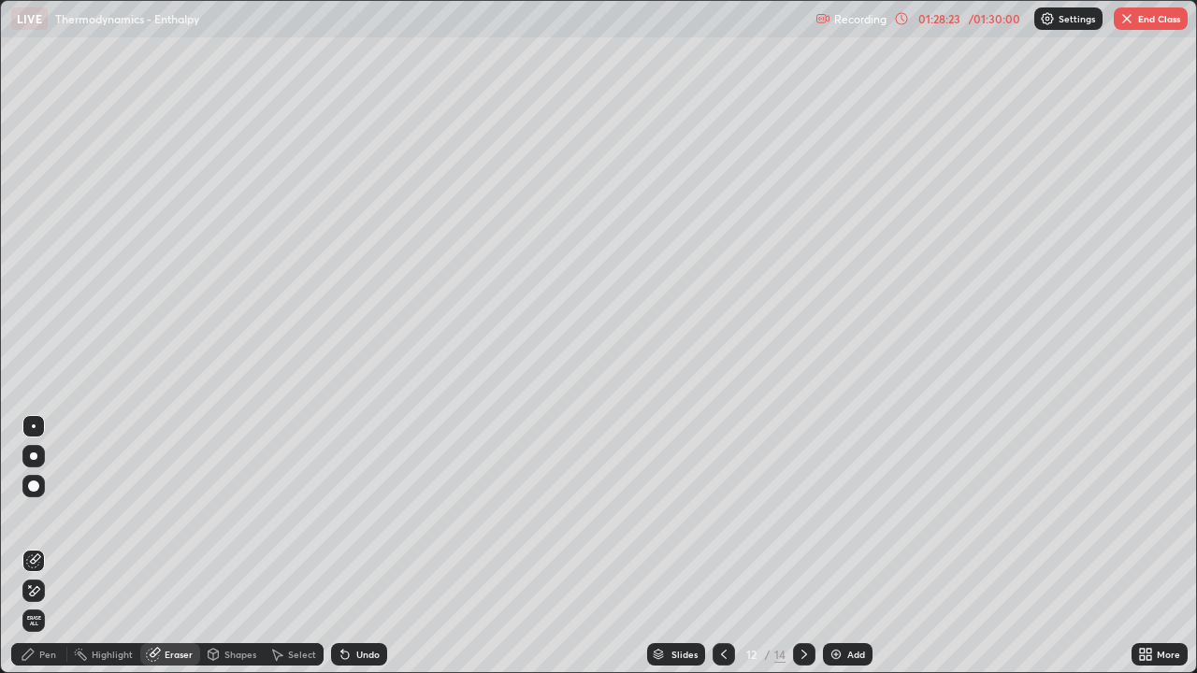
click at [345, 546] on icon at bounding box center [345, 654] width 15 height 15
click at [342, 546] on icon at bounding box center [344, 655] width 7 height 7
click at [349, 546] on div "Undo" at bounding box center [359, 654] width 56 height 22
click at [48, 546] on div "Pen" at bounding box center [39, 654] width 56 height 22
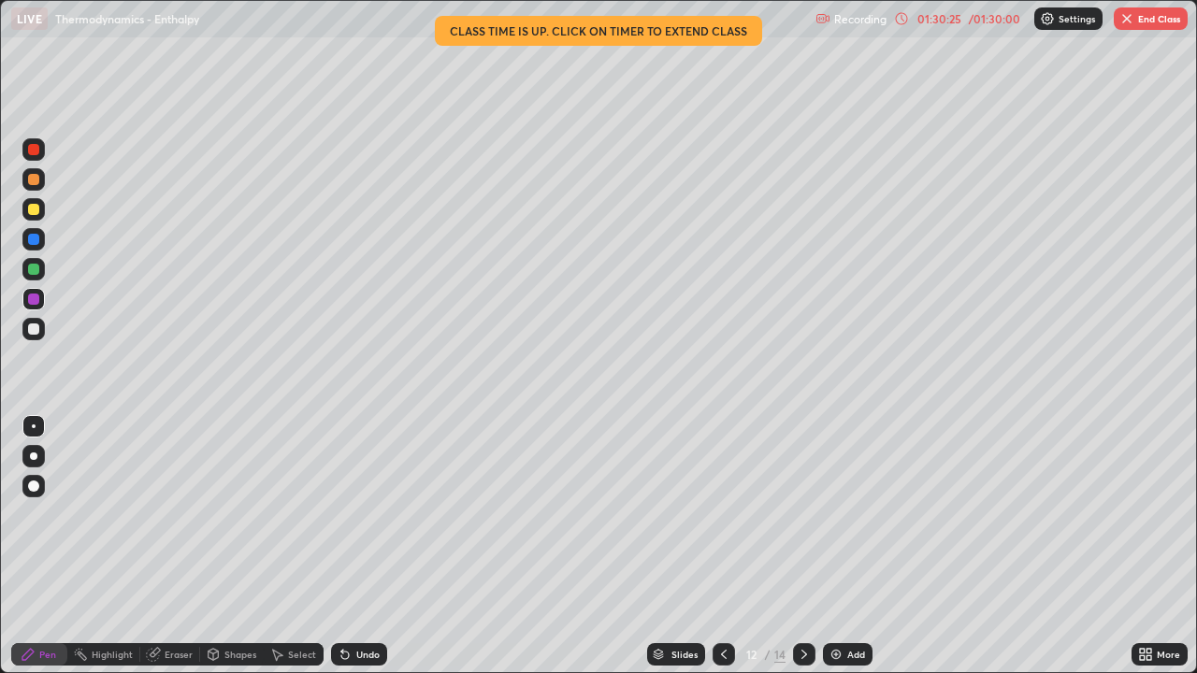
click at [1158, 25] on button "End Class" at bounding box center [1151, 18] width 74 height 22
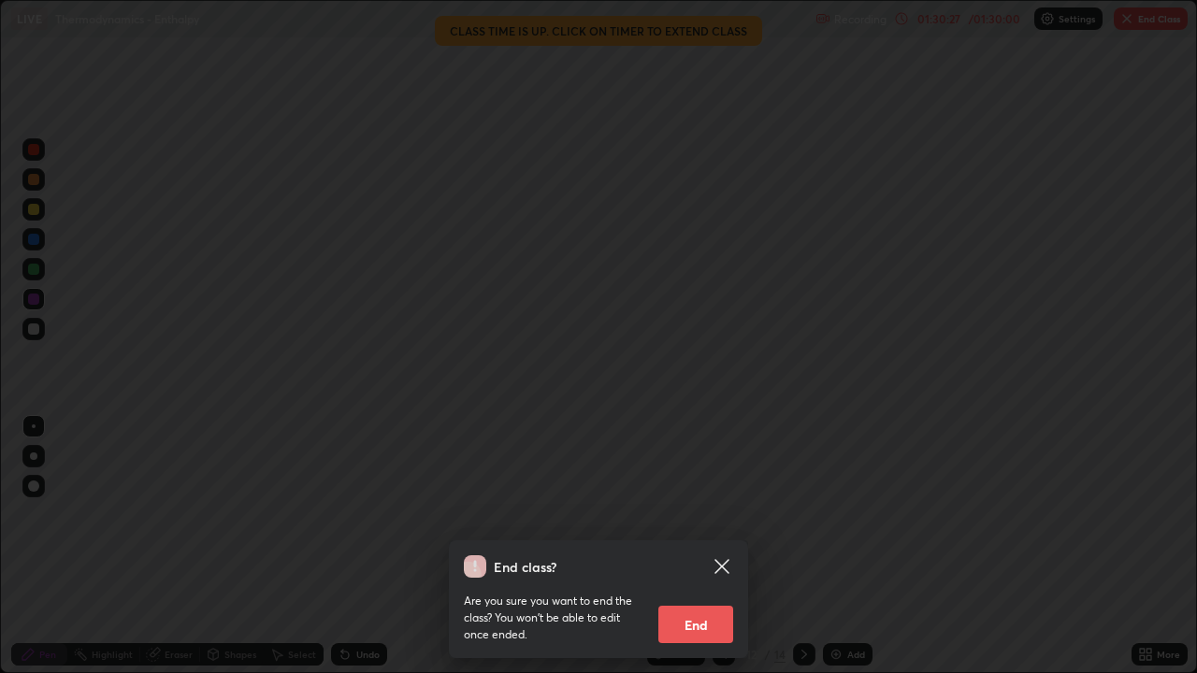
click at [722, 546] on button "End" at bounding box center [695, 624] width 75 height 37
